Goal: Task Accomplishment & Management: Manage account settings

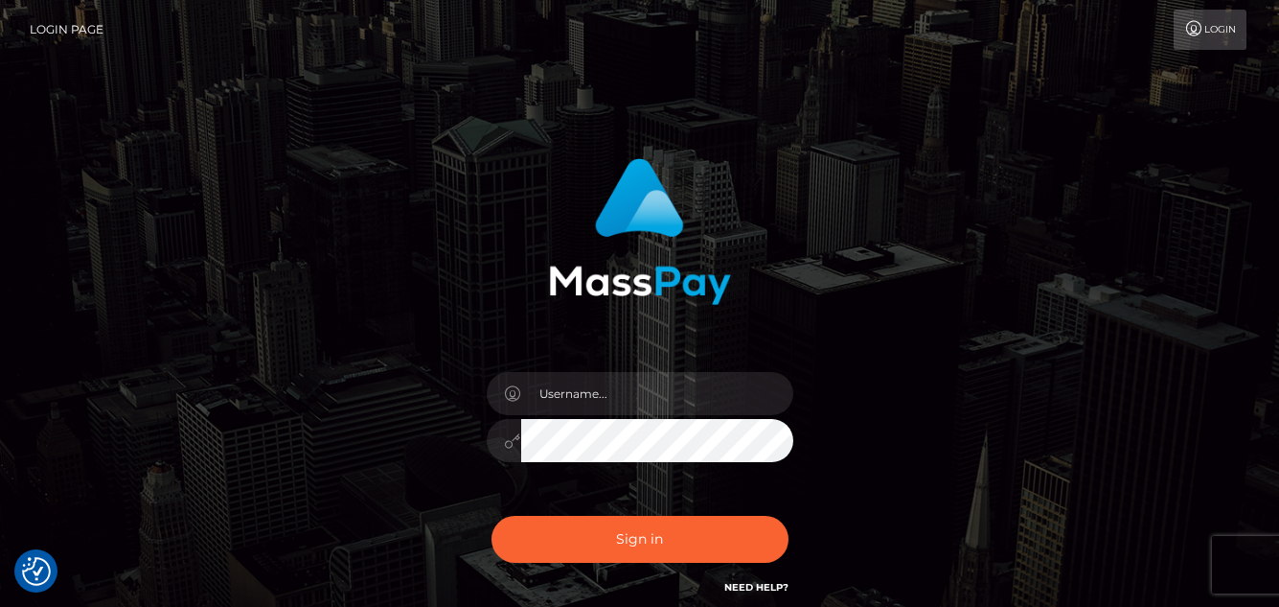
click at [879, 472] on div "Sign in" at bounding box center [639, 378] width 503 height 469
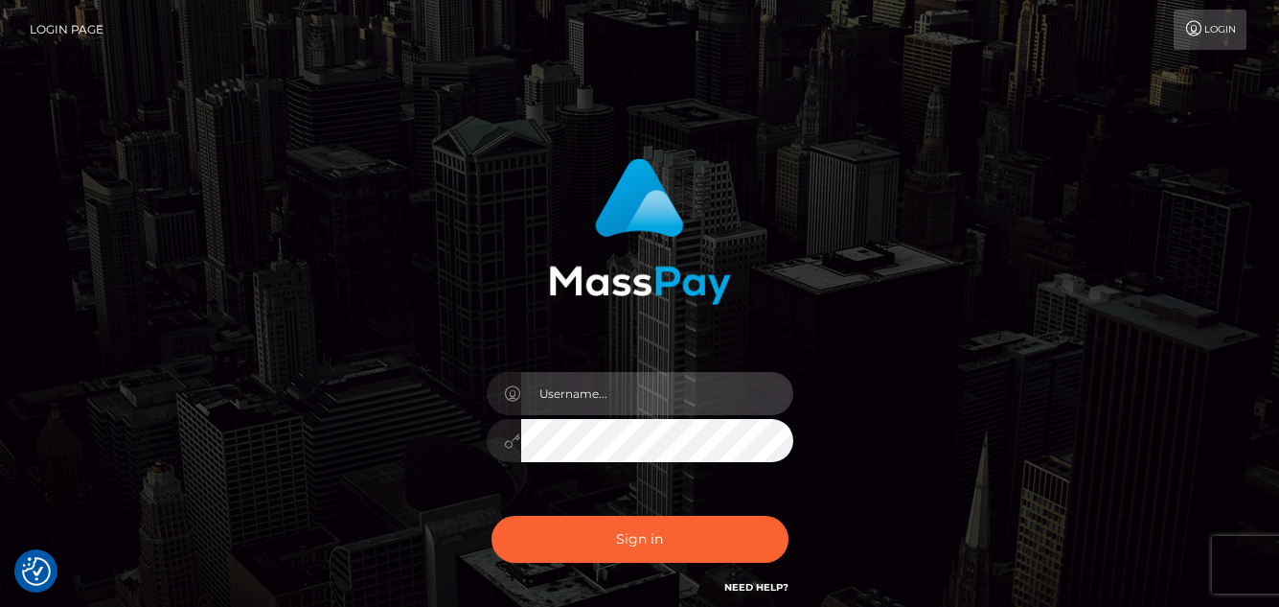
click at [562, 398] on input "text" at bounding box center [657, 393] width 272 height 43
click at [598, 398] on input "text" at bounding box center [657, 393] width 272 height 43
click at [602, 402] on input "[DOMAIN_NAME]" at bounding box center [657, 393] width 272 height 43
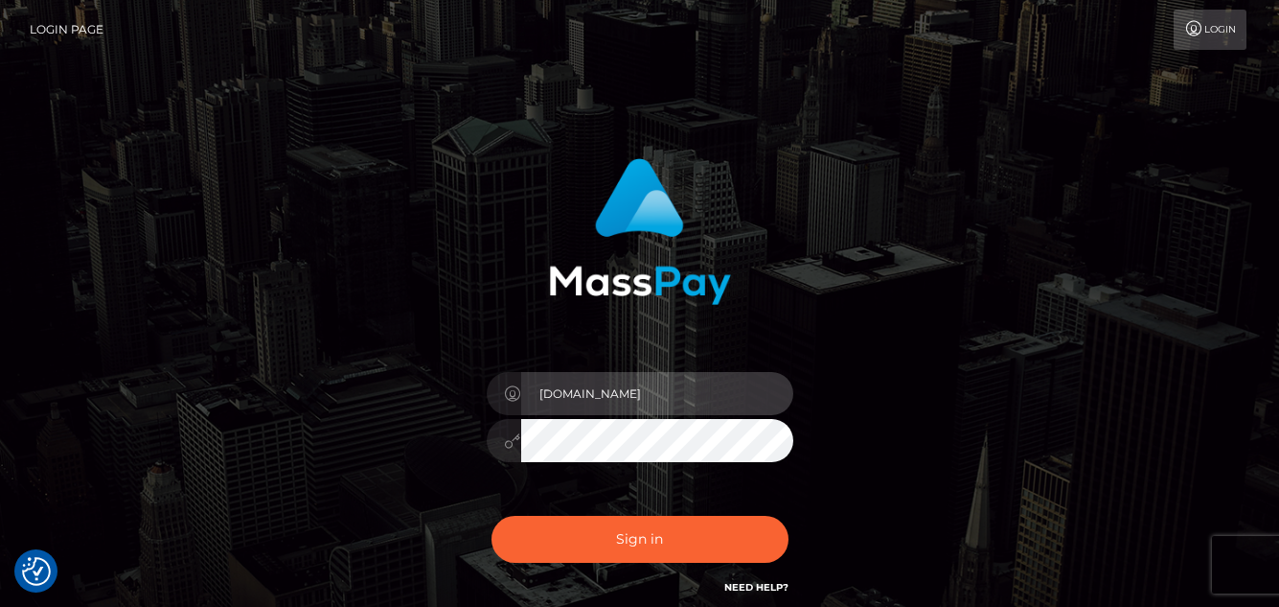
click at [578, 402] on input "[DOMAIN_NAME]" at bounding box center [657, 393] width 272 height 43
type input "P"
click at [567, 394] on input "text" at bounding box center [657, 393] width 272 height 43
click at [591, 391] on input "text" at bounding box center [657, 393] width 272 height 43
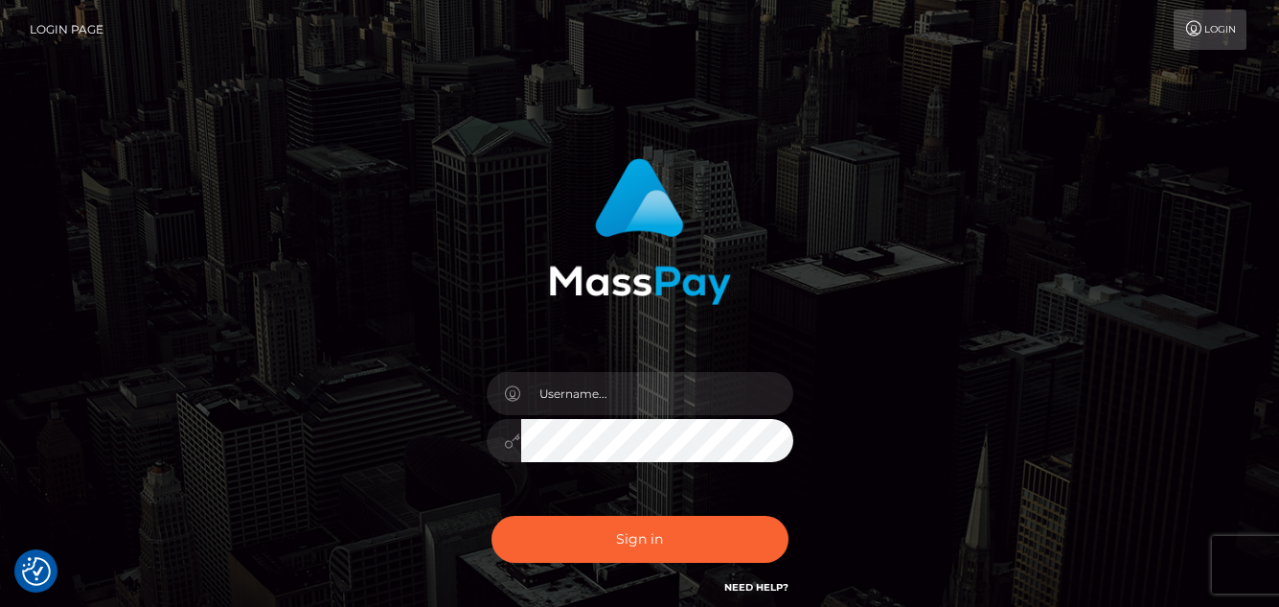
click at [457, 250] on div at bounding box center [639, 224] width 503 height 161
